Goal: Information Seeking & Learning: Learn about a topic

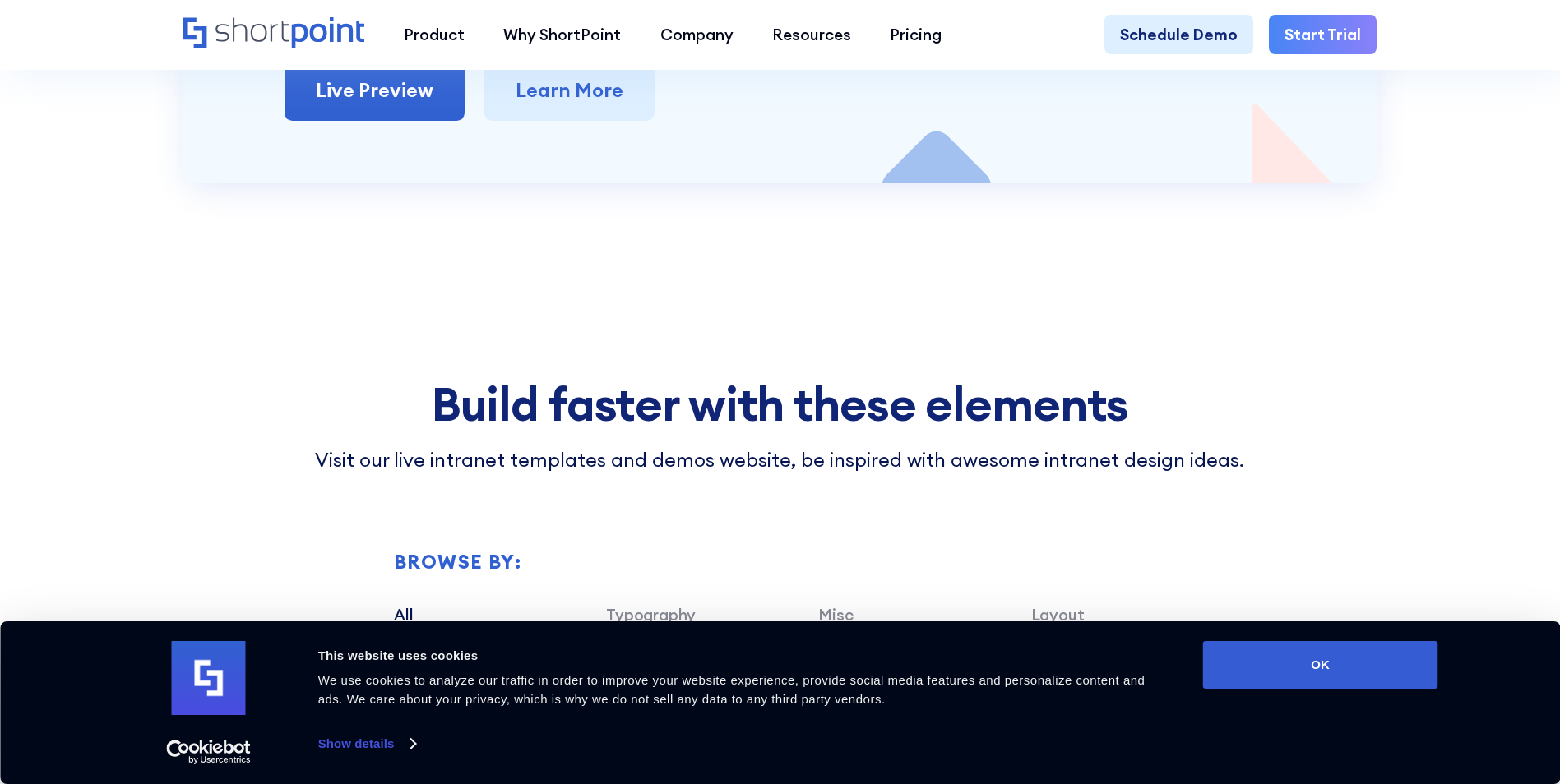
scroll to position [4767, 0]
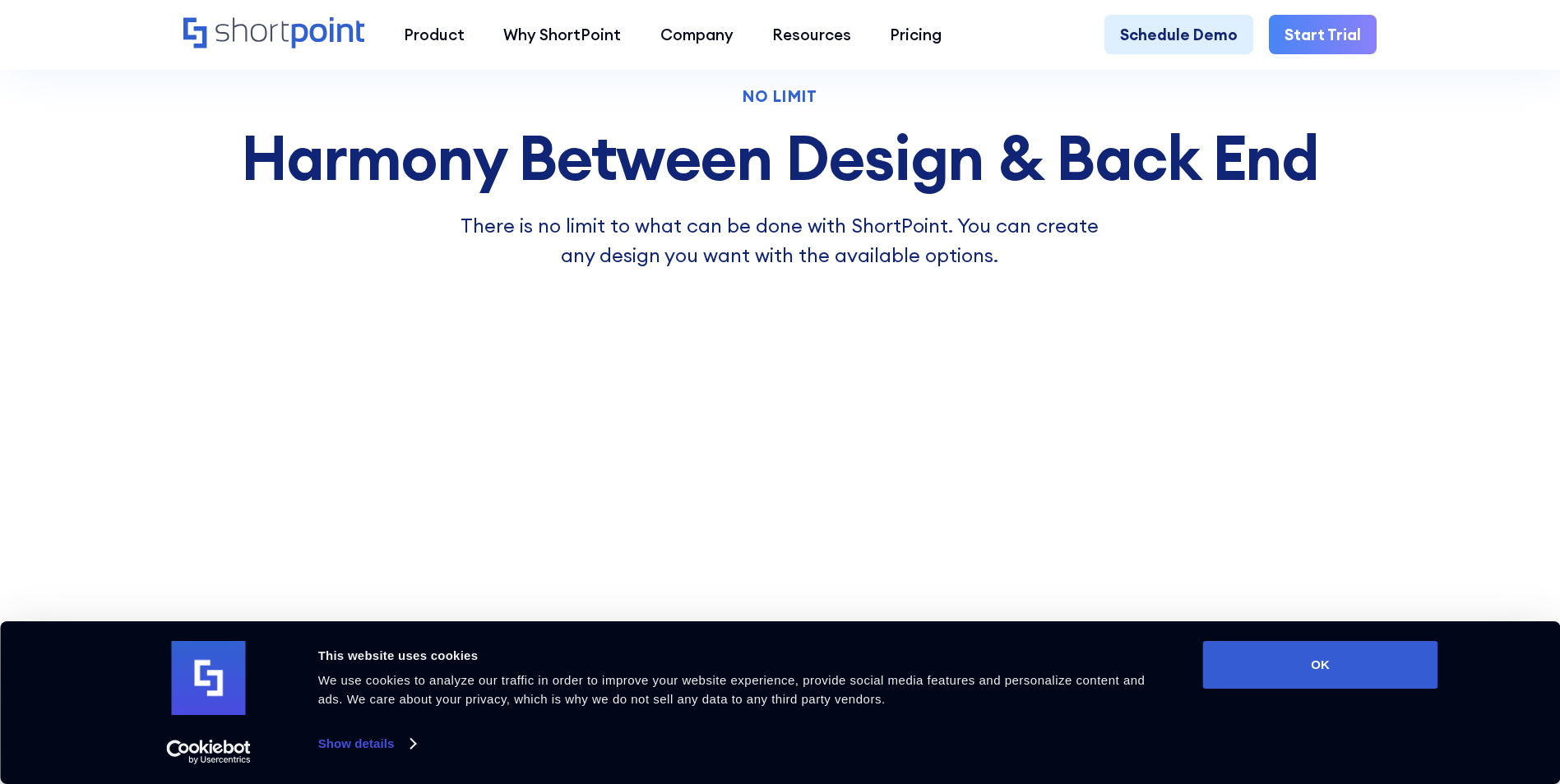
scroll to position [4439, 0]
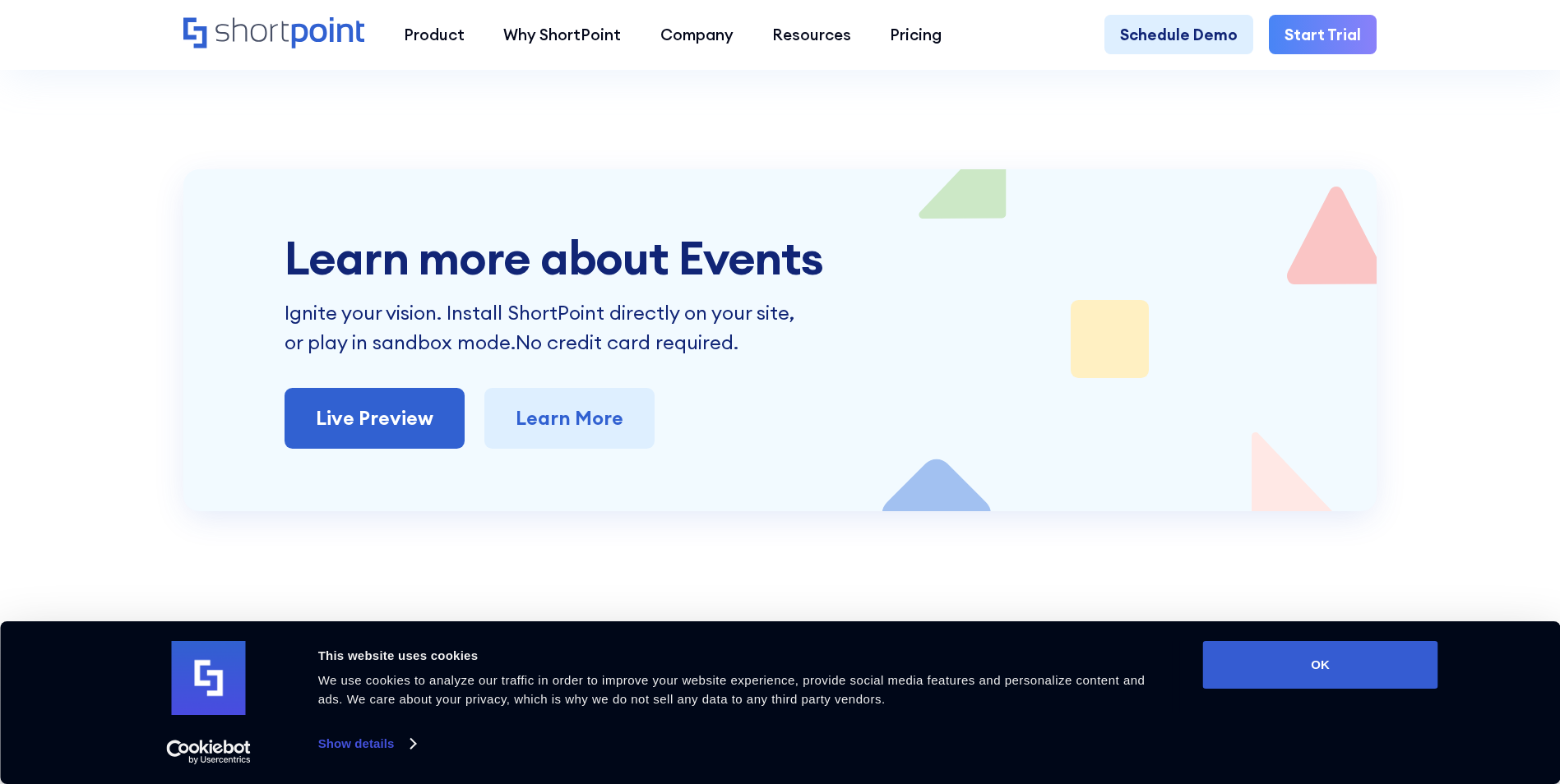
click at [1306, 649] on button "OK" at bounding box center [1320, 665] width 235 height 48
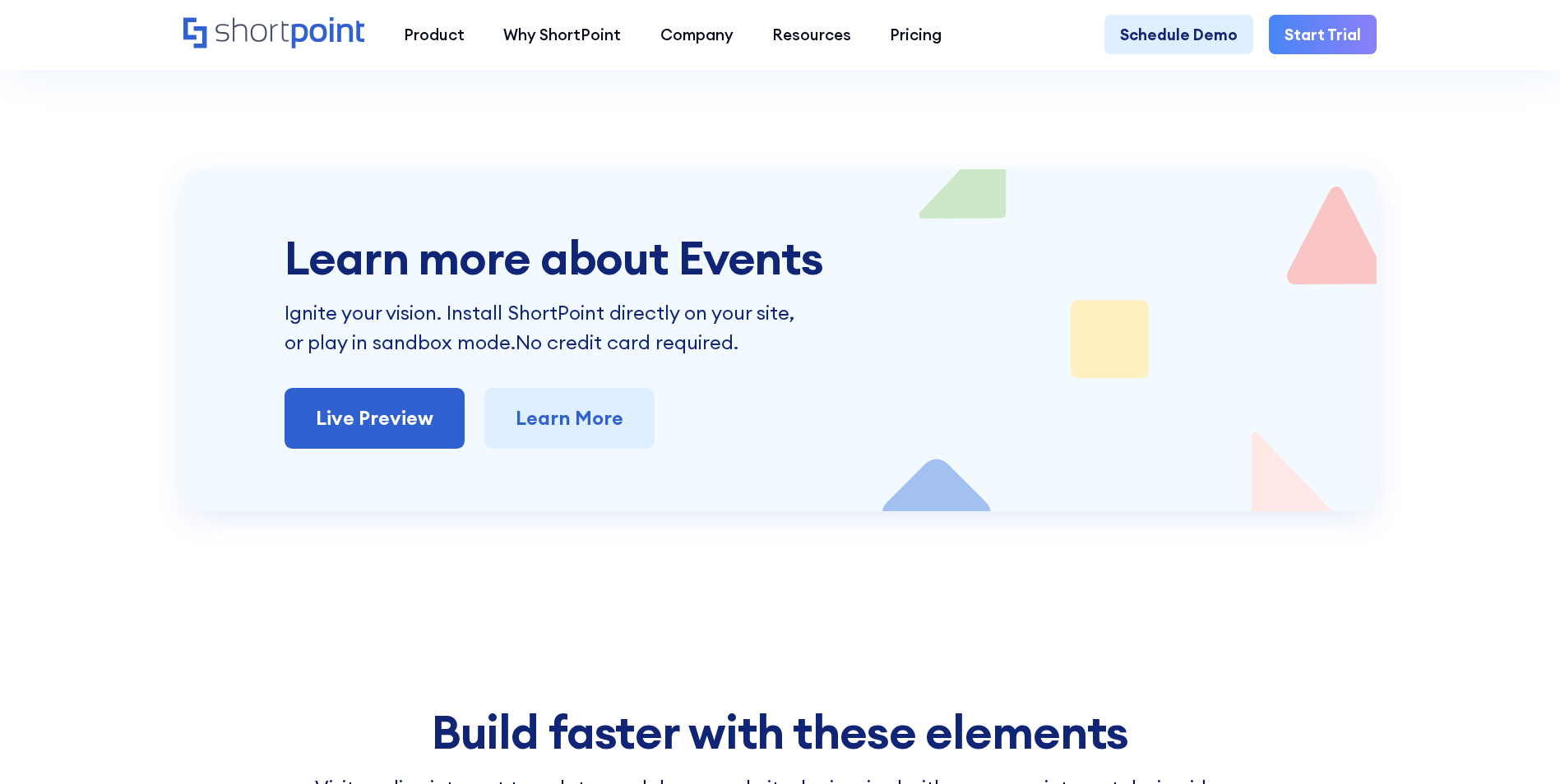
scroll to position [0, 0]
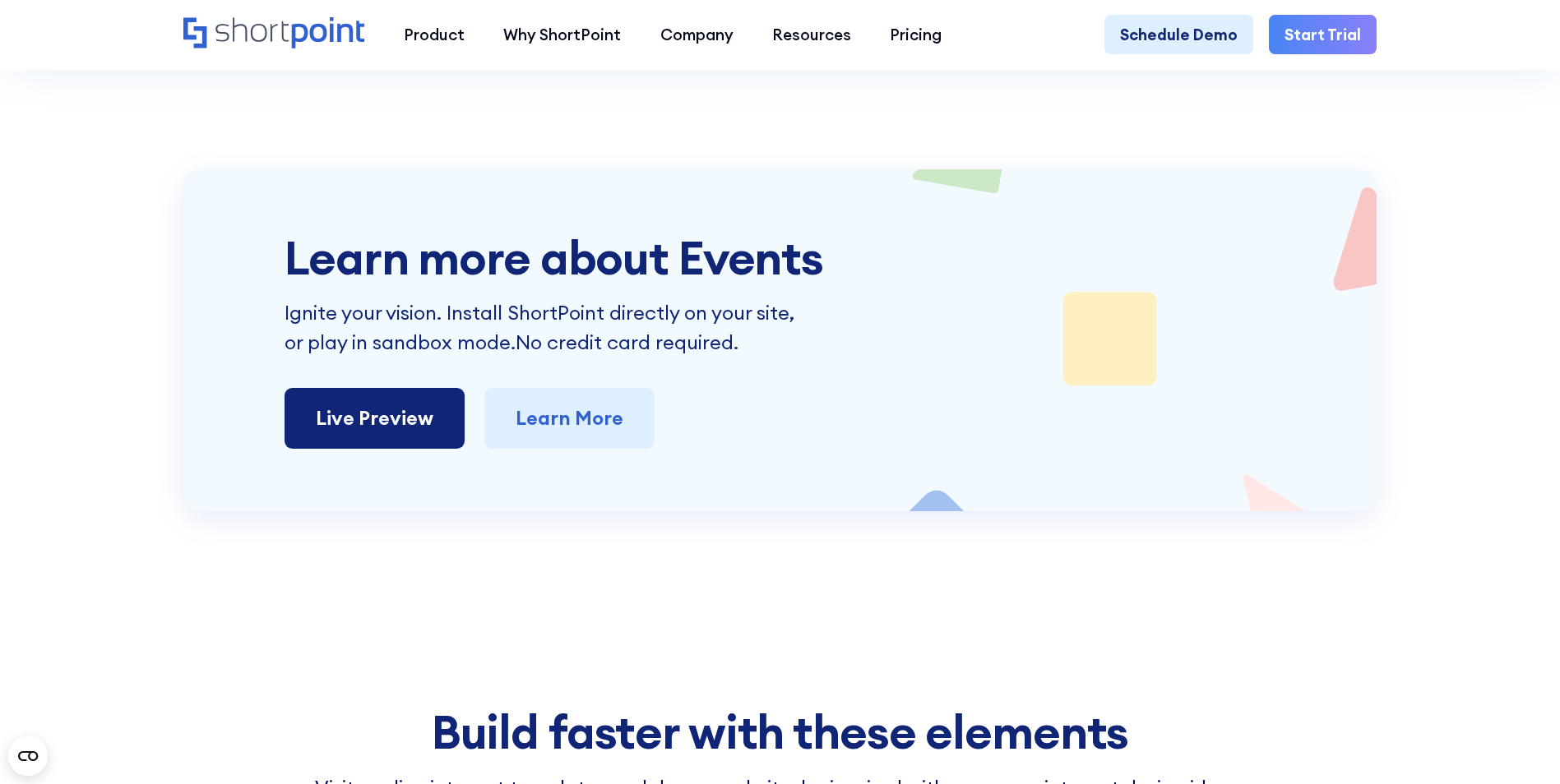
click at [453, 448] on div "Learn more about Events Ignite your vision. Install ShortPoint directly on your…" at bounding box center [780, 340] width 991 height 217
click at [446, 434] on link "Live Preview" at bounding box center [374, 419] width 180 height 61
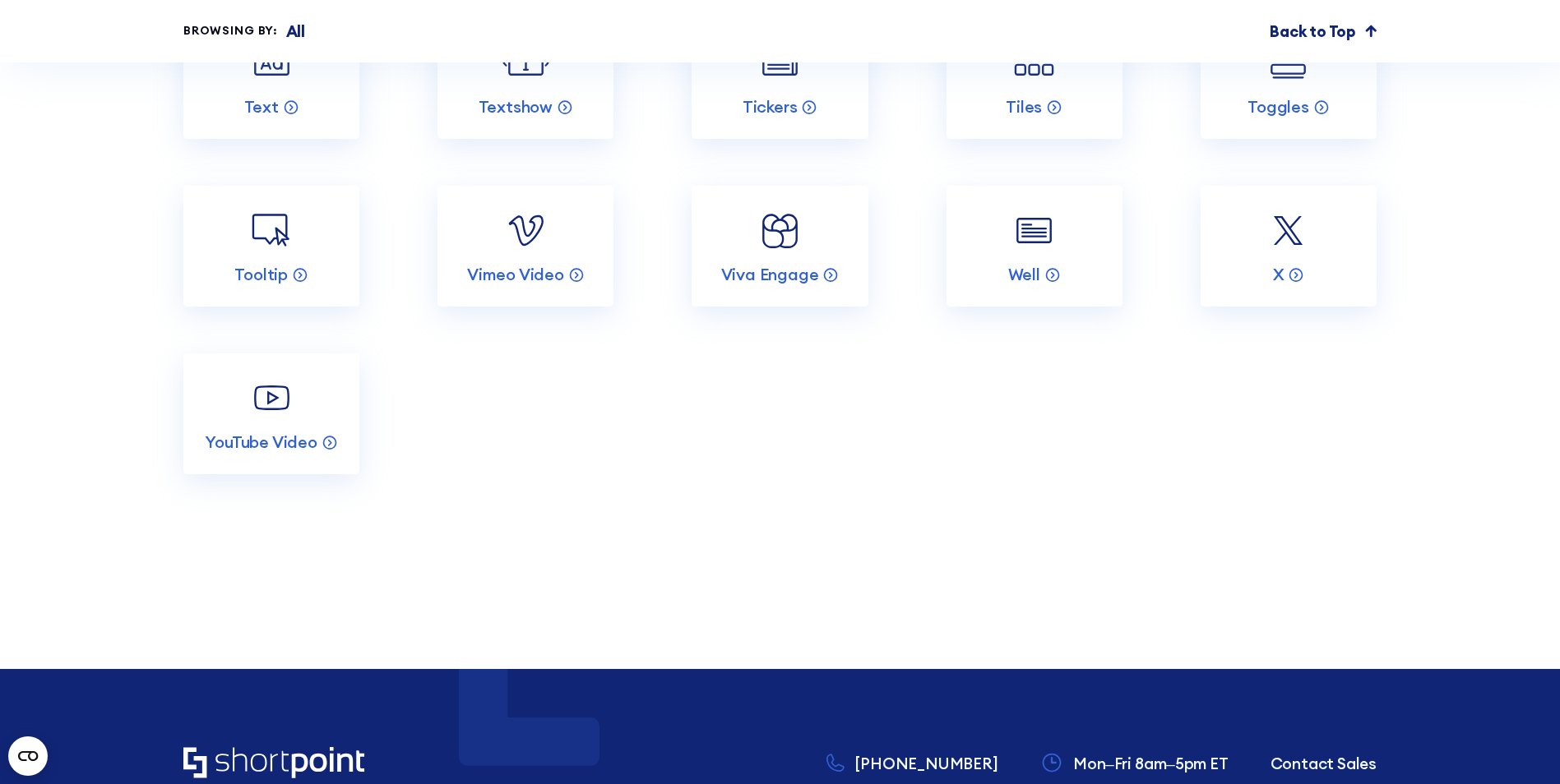
scroll to position [7892, 0]
